Goal: Information Seeking & Learning: Learn about a topic

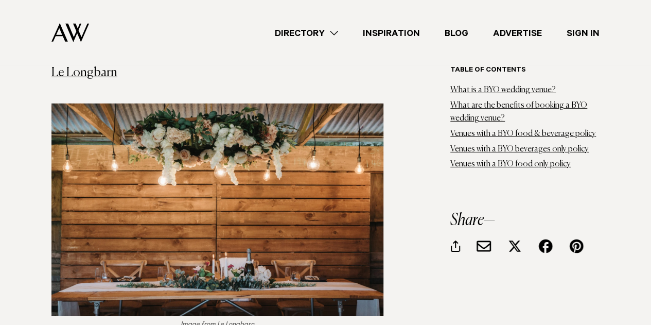
scroll to position [1547, 0]
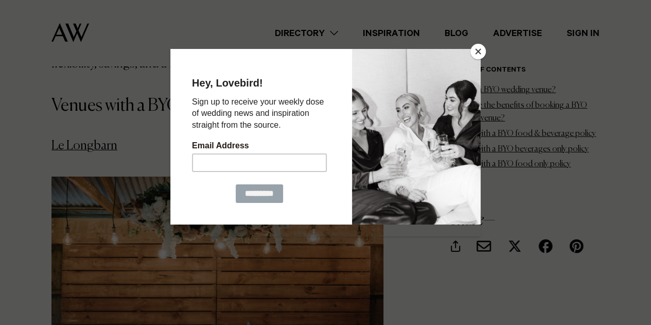
click at [479, 51] on button "Close" at bounding box center [478, 51] width 15 height 15
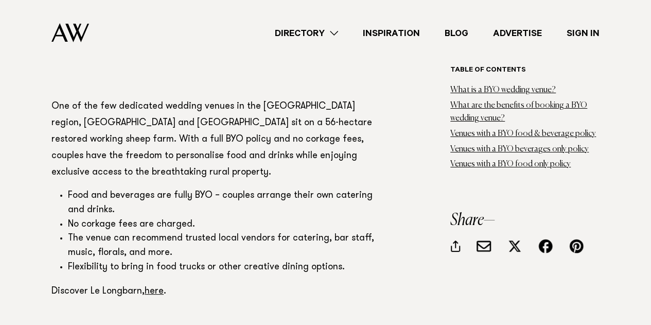
scroll to position [1884, 0]
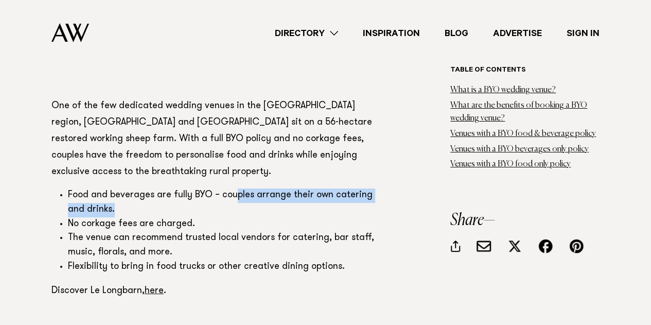
drag, startPoint x: 237, startPoint y: 203, endPoint x: 235, endPoint y: 180, distance: 23.8
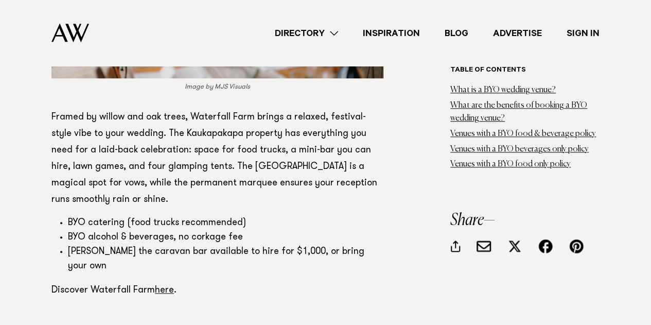
scroll to position [2388, 0]
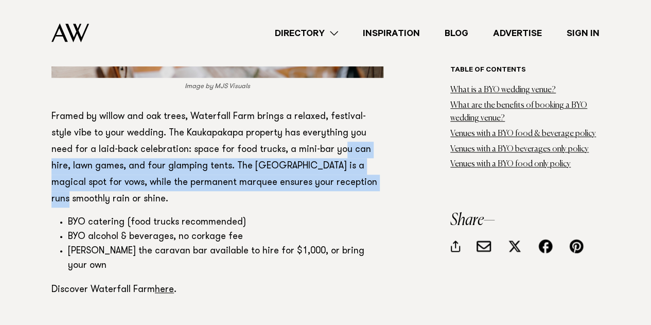
drag, startPoint x: 314, startPoint y: 183, endPoint x: 288, endPoint y: 149, distance: 43.0
click at [288, 149] on p "Framed by willow and oak trees, Waterfall Farm brings a relaxed, festival-style…" at bounding box center [217, 158] width 332 height 99
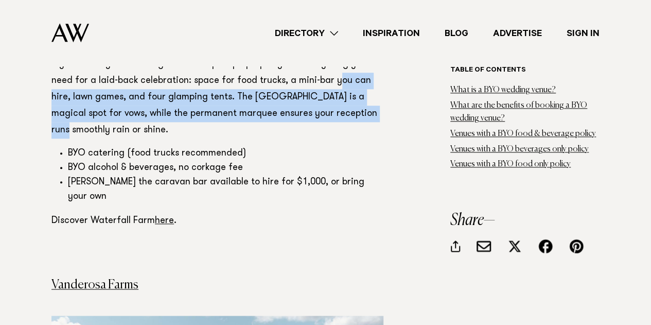
scroll to position [2460, 0]
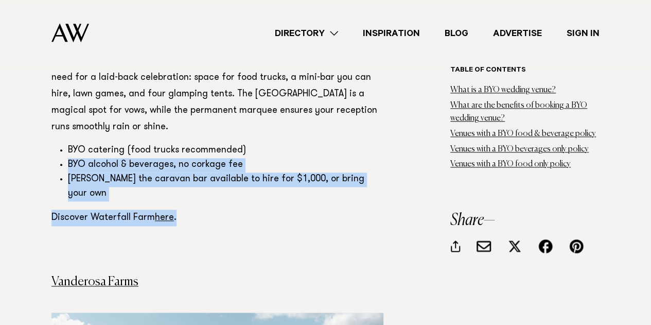
drag, startPoint x: 266, startPoint y: 188, endPoint x: 280, endPoint y: 147, distance: 44.1
click at [280, 147] on li "BYO catering (food trucks recommended)" at bounding box center [226, 151] width 316 height 14
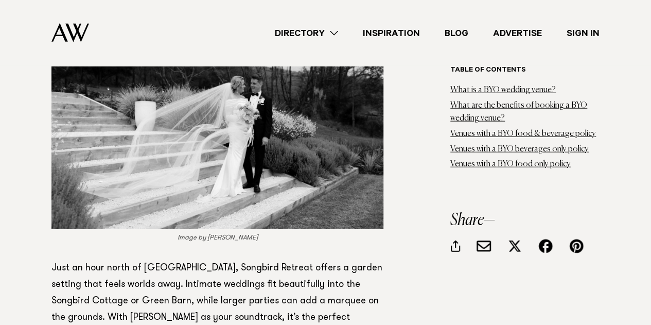
scroll to position [3214, 0]
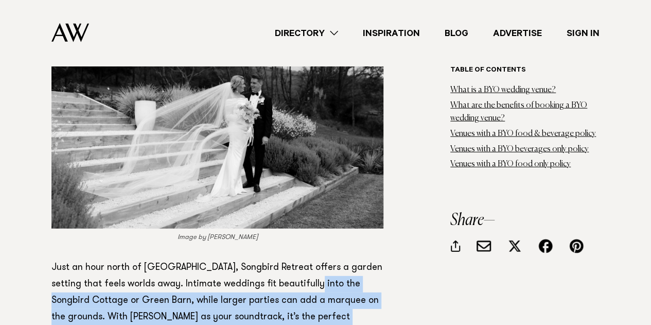
drag, startPoint x: 319, startPoint y: 281, endPoint x: 299, endPoint y: 245, distance: 41.1
click at [299, 259] on p "Just an hour north of Auckland, Songbird Retreat offers a garden setting that f…" at bounding box center [217, 300] width 332 height 82
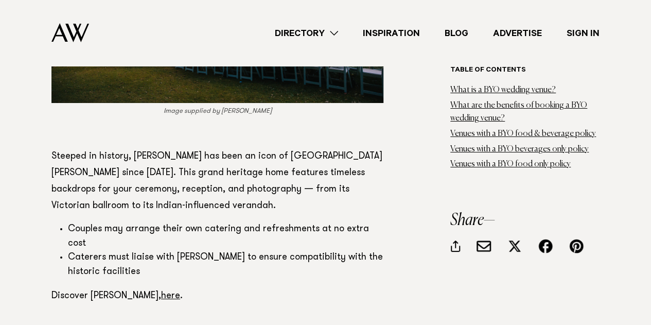
scroll to position [3828, 0]
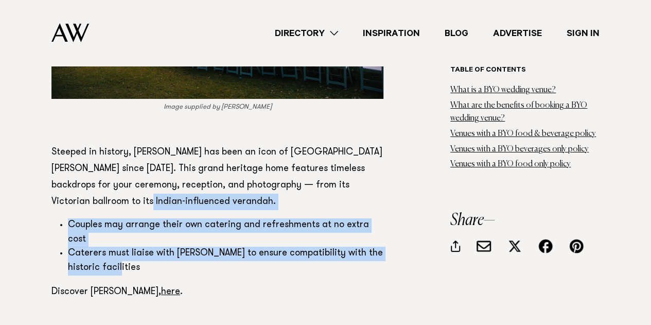
drag, startPoint x: 311, startPoint y: 206, endPoint x: 302, endPoint y: 161, distance: 46.1
click at [302, 161] on p "Steeped in history, Alberton has been an icon of Mt Albert since 1863. This gra…" at bounding box center [217, 177] width 332 height 66
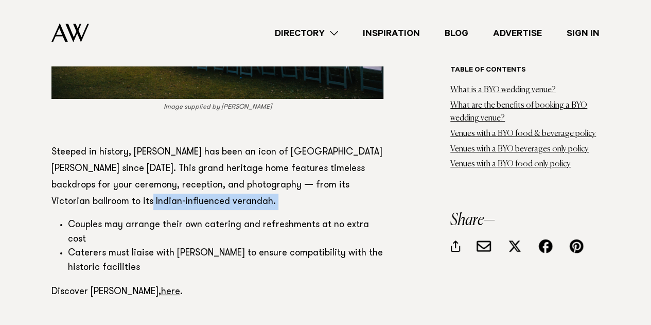
click at [302, 161] on p "Steeped in history, Alberton has been an icon of Mt Albert since 1863. This gra…" at bounding box center [217, 177] width 332 height 66
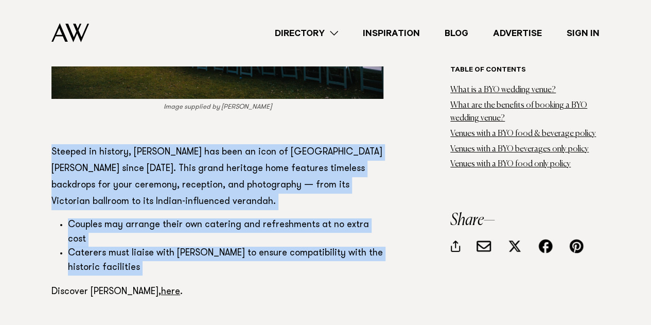
drag, startPoint x: 302, startPoint y: 161, endPoint x: 319, endPoint y: 194, distance: 37.5
click at [319, 247] on li "Caterers must liaise with Alberton to ensure compatibility with the historic fa…" at bounding box center [226, 261] width 316 height 29
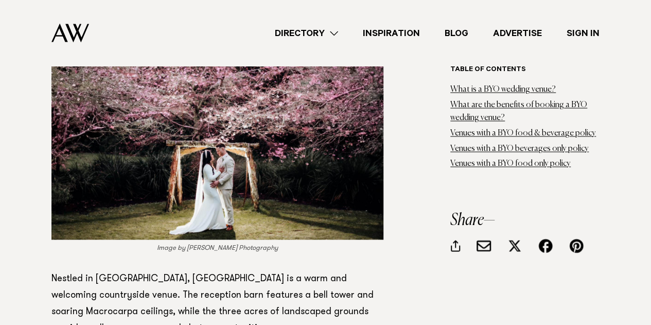
scroll to position [4680, 0]
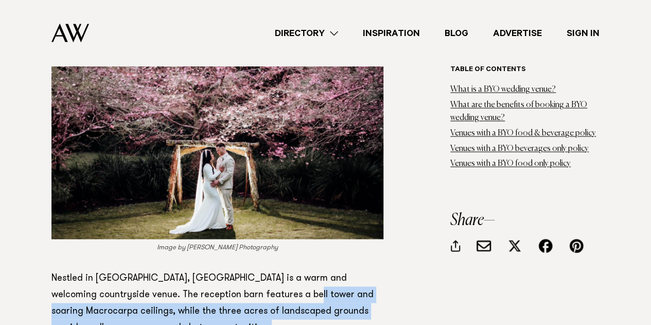
drag, startPoint x: 279, startPoint y: 258, endPoint x: 255, endPoint y: 207, distance: 56.0
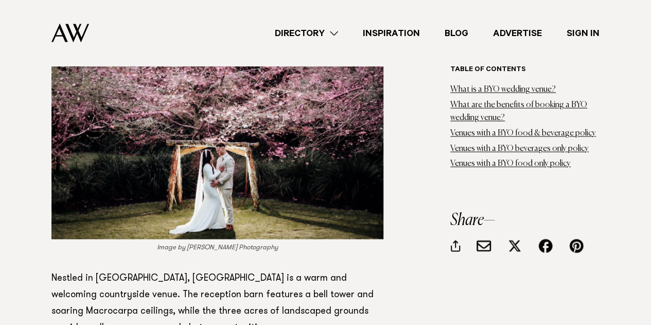
click at [255, 270] on p "Nestled in Kumeu wine country, Kumeu Valley Estate is a warm and welcoming coun…" at bounding box center [217, 303] width 332 height 66
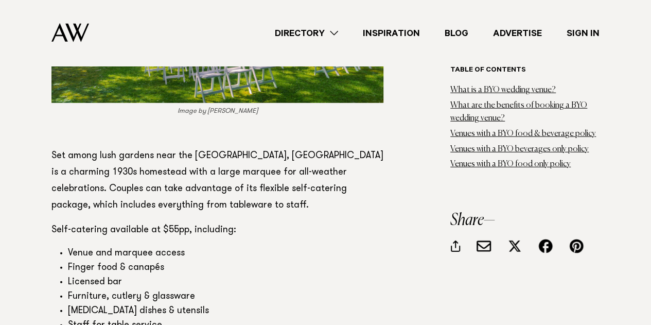
scroll to position [5328, 0]
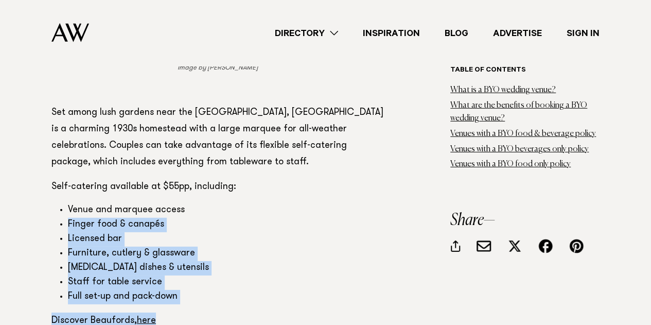
drag, startPoint x: 209, startPoint y: 230, endPoint x: 192, endPoint y: 134, distance: 97.2
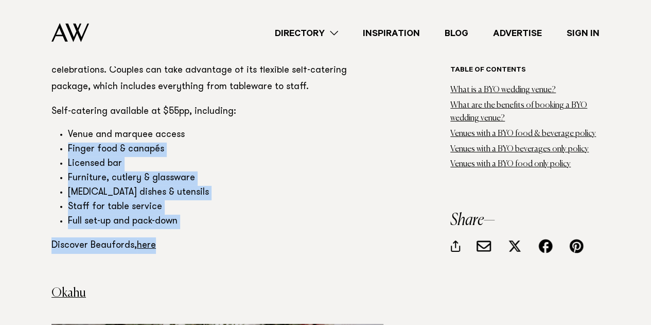
click at [196, 237] on p "Discover Beaufords, here" at bounding box center [217, 245] width 332 height 16
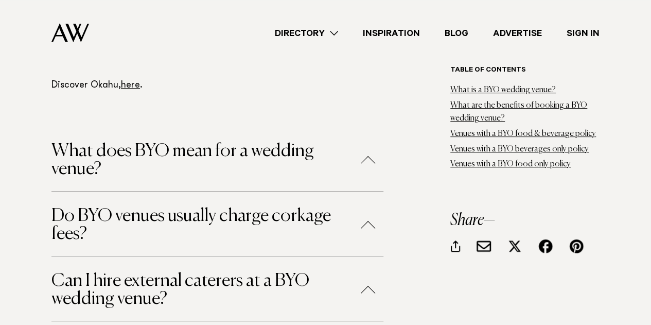
scroll to position [6022, 0]
